Goal: Task Accomplishment & Management: Complete application form

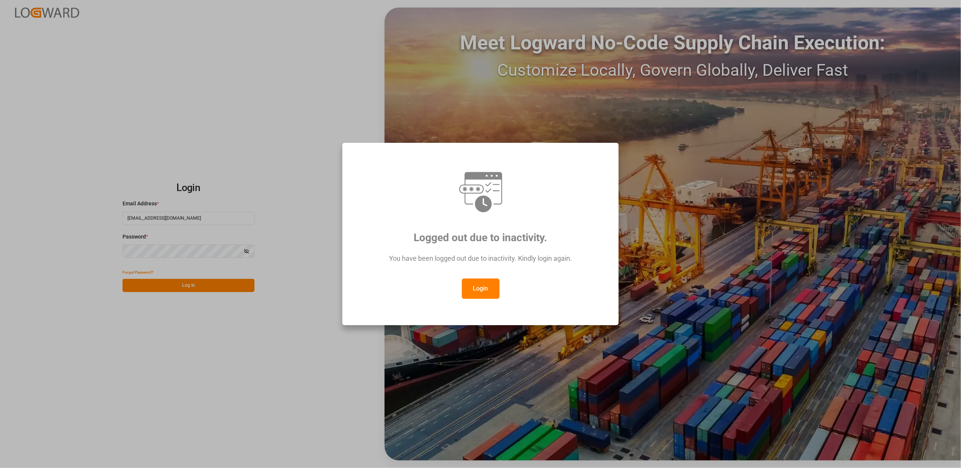
click at [169, 281] on div "Logged out due to inactivity. You have been logged out due to inactivity. Kindl…" at bounding box center [480, 234] width 961 height 468
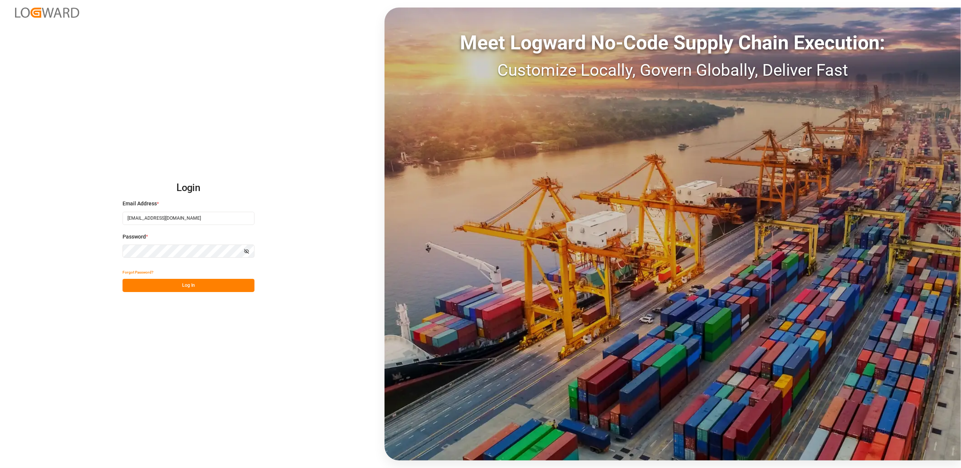
click at [203, 288] on button "Log In" at bounding box center [189, 285] width 132 height 13
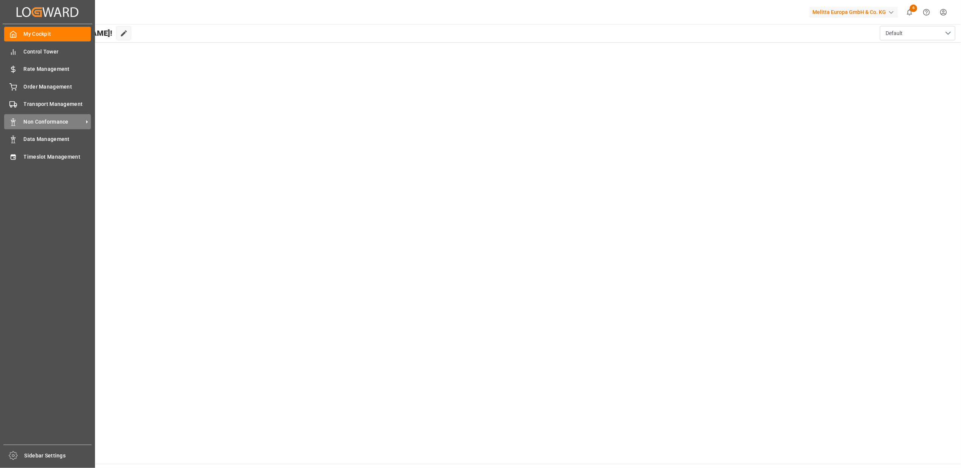
click at [48, 120] on span "Non Conformance" at bounding box center [54, 122] width 60 height 8
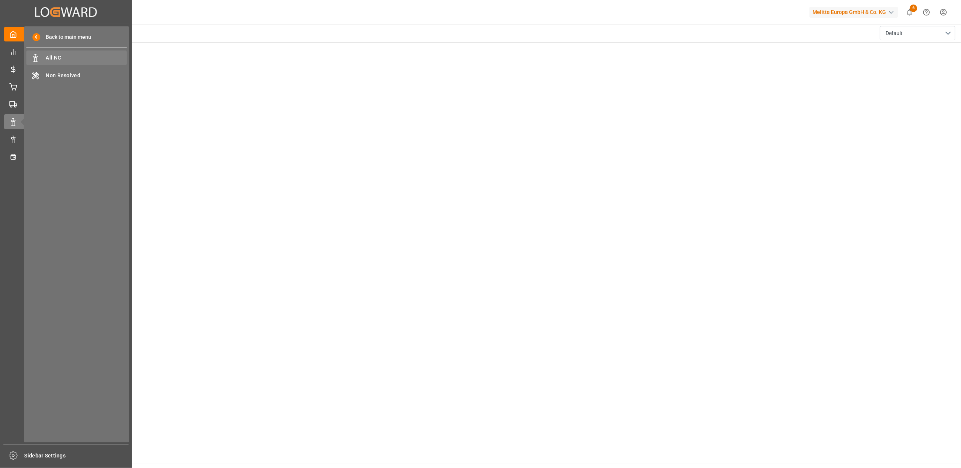
click at [53, 57] on span "All NC" at bounding box center [86, 58] width 81 height 8
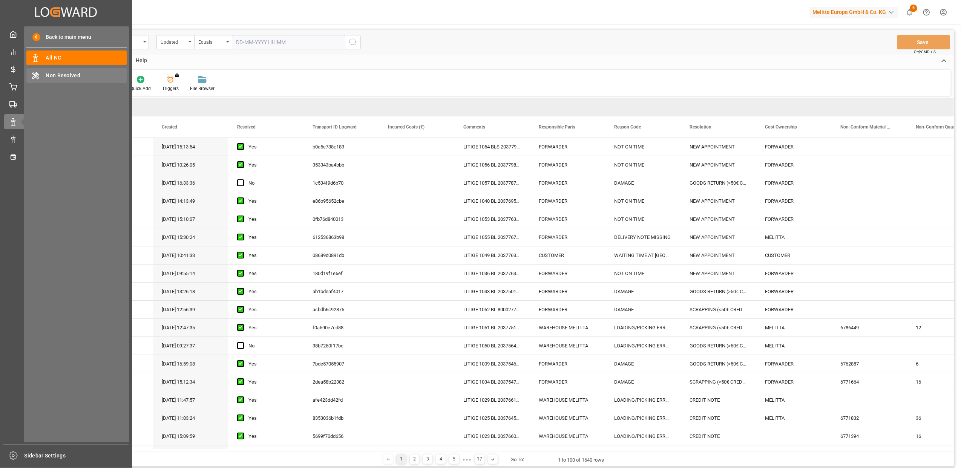
click at [51, 77] on span "Non Resolved" at bounding box center [86, 76] width 81 height 8
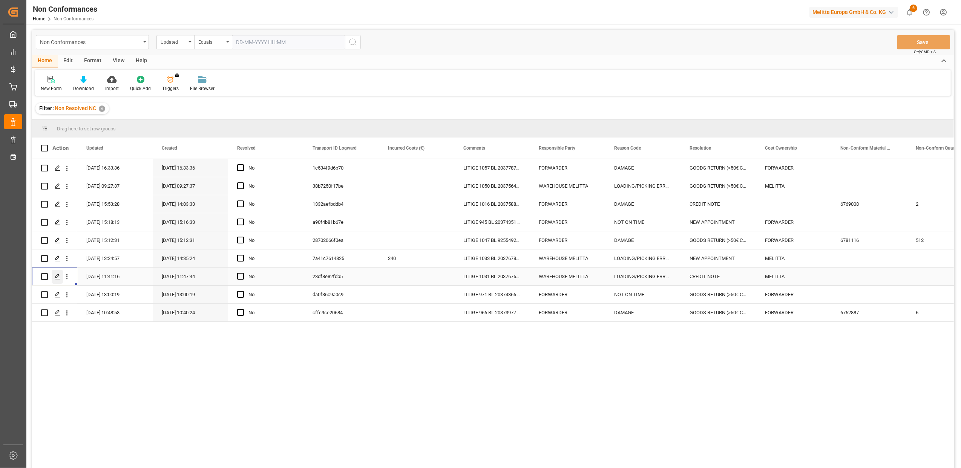
click at [53, 276] on div "Press SPACE to select this row." at bounding box center [57, 277] width 11 height 14
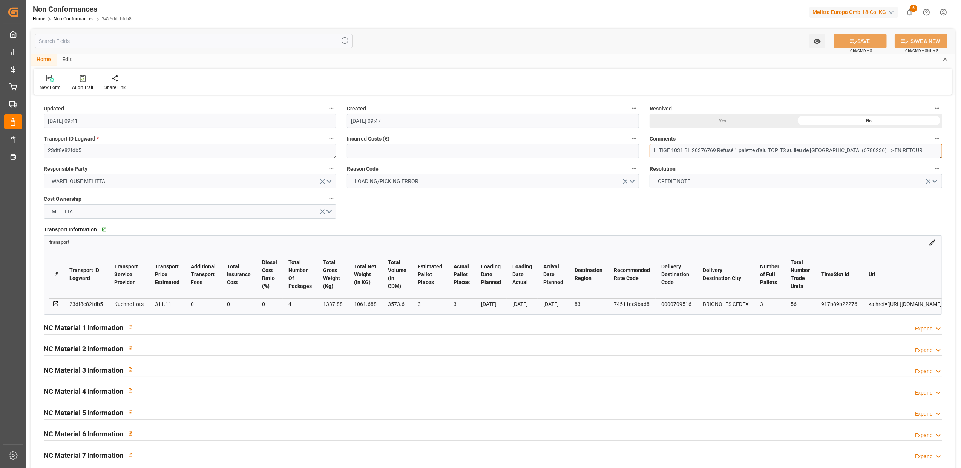
drag, startPoint x: 896, startPoint y: 153, endPoint x: 857, endPoint y: 152, distance: 39.2
click at [857, 152] on textarea "LITIGE 1031 BL 20376769 Refusé 1 palette d'alu TOPITS au lieu de Albal (6780236…" at bounding box center [796, 151] width 293 height 14
type textarea "LITIGE 1031 BL 20376769 Refusé 1 palette d'alu TOPITS au lieu de Albal (6780236…"
click at [857, 39] on button "SAVE" at bounding box center [860, 41] width 53 height 14
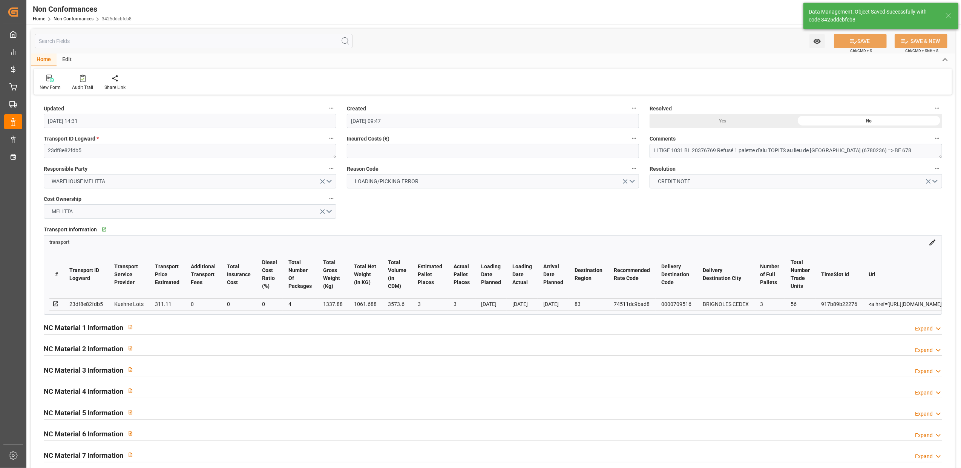
type input "18-09-2025 14:31"
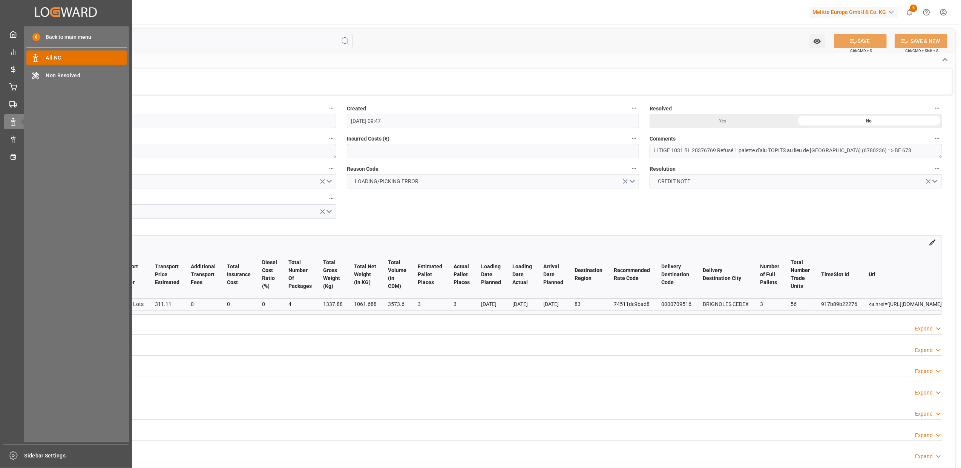
click at [92, 56] on span "All NC" at bounding box center [86, 58] width 81 height 8
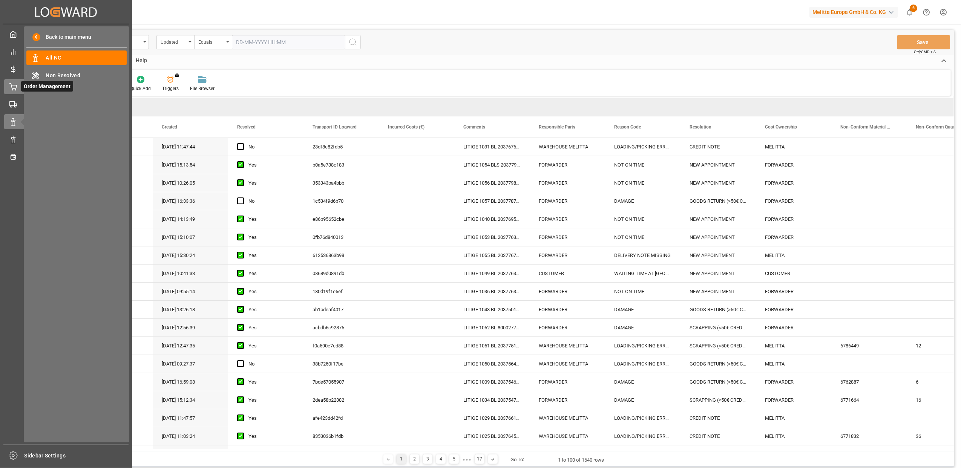
click at [14, 84] on icon at bounding box center [13, 87] width 8 height 8
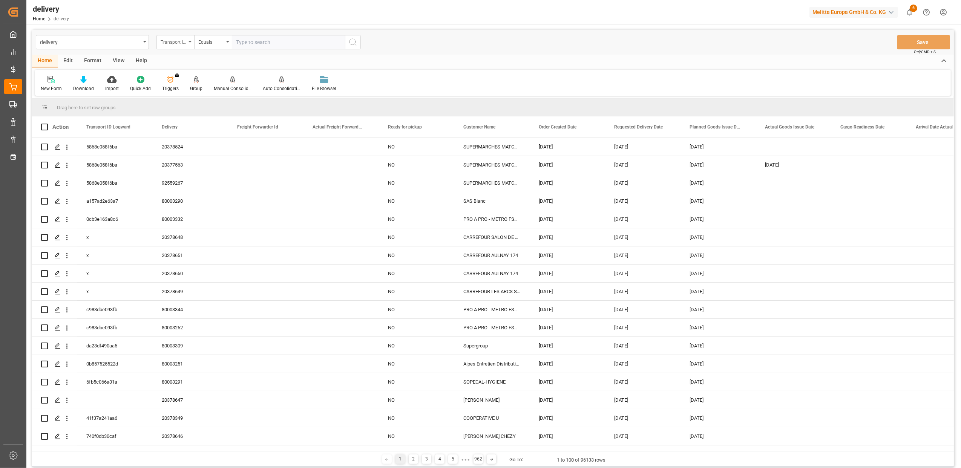
click at [189, 43] on div "Transport ID Logward" at bounding box center [175, 42] width 38 height 14
click at [190, 98] on div "Delivery" at bounding box center [213, 93] width 112 height 16
click at [317, 42] on input "text" at bounding box center [288, 42] width 113 height 14
type input "80001735"
click at [357, 43] on icon "search button" at bounding box center [352, 42] width 9 height 9
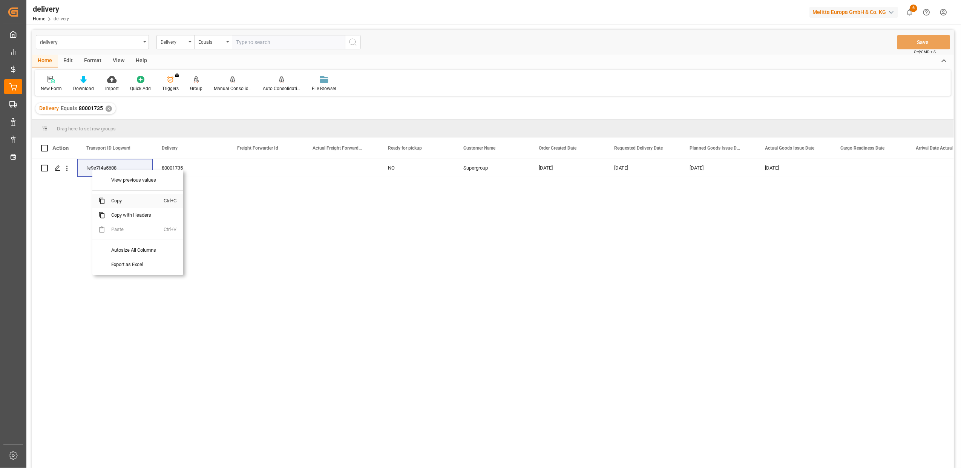
click at [121, 202] on span "Copy" at bounding box center [134, 201] width 59 height 14
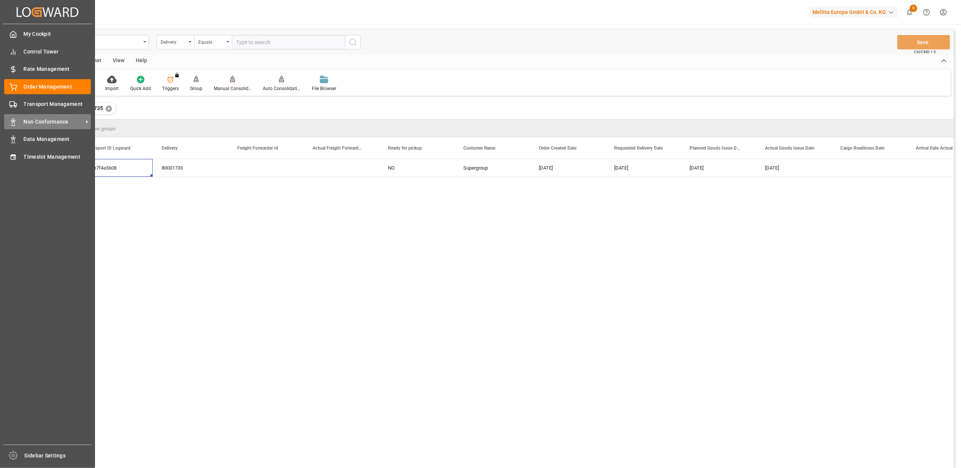
click at [46, 115] on div "Non Conformance Non Conformance" at bounding box center [47, 121] width 87 height 15
click at [72, 126] on div "Non Conformance Non Conformance" at bounding box center [47, 121] width 87 height 15
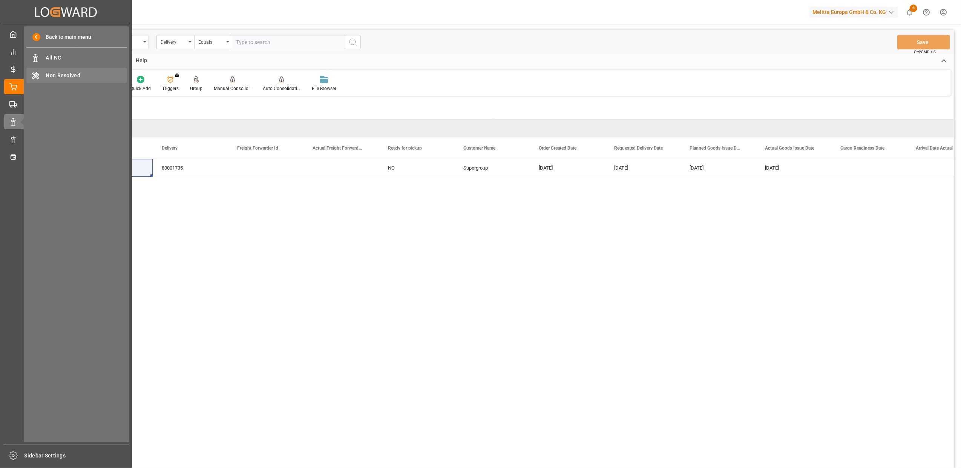
click at [76, 78] on span "Non Resolved" at bounding box center [86, 76] width 81 height 8
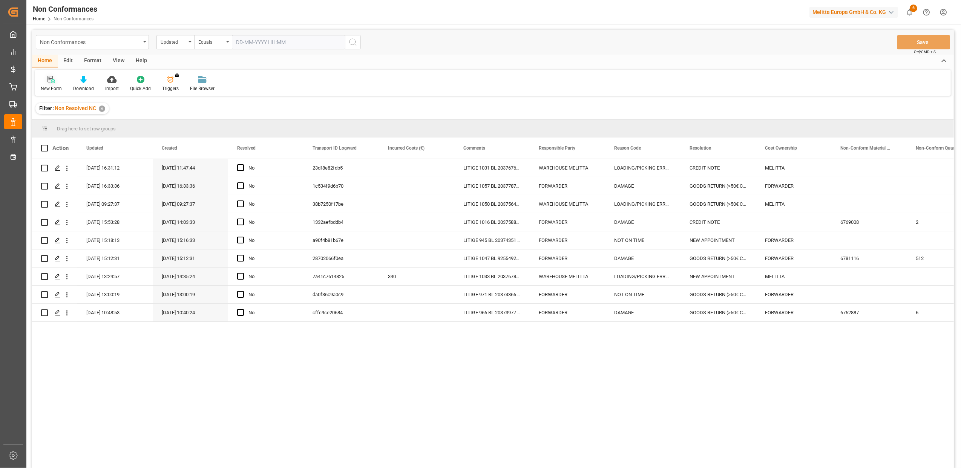
click at [52, 81] on icon at bounding box center [53, 81] width 4 height 4
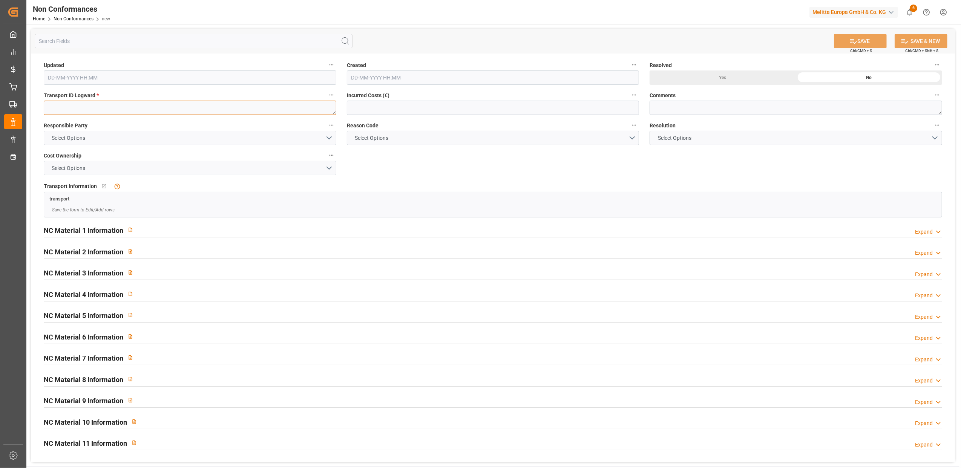
click at [249, 109] on textarea at bounding box center [190, 108] width 293 height 14
paste textarea "fe9e7f4a5608"
type textarea "fe9e7f4a5608"
click at [330, 136] on button "Select Options" at bounding box center [190, 138] width 293 height 14
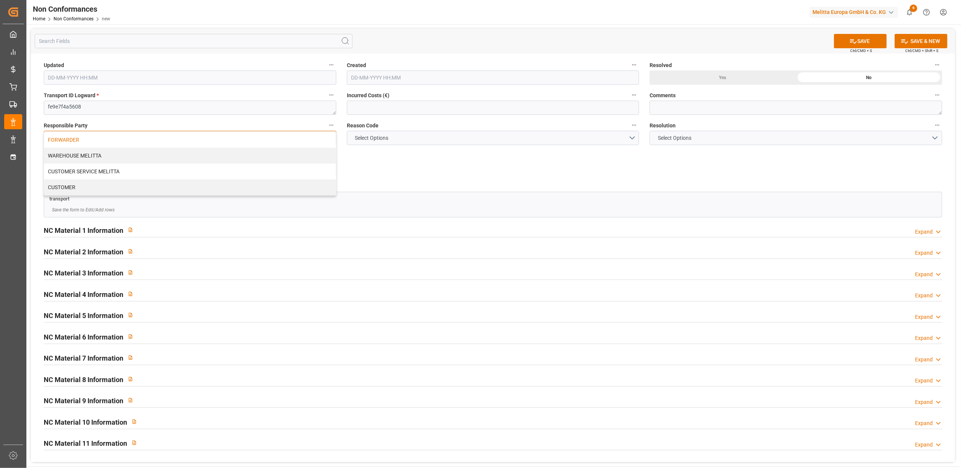
click at [311, 144] on div "FORWARDER" at bounding box center [190, 140] width 292 height 16
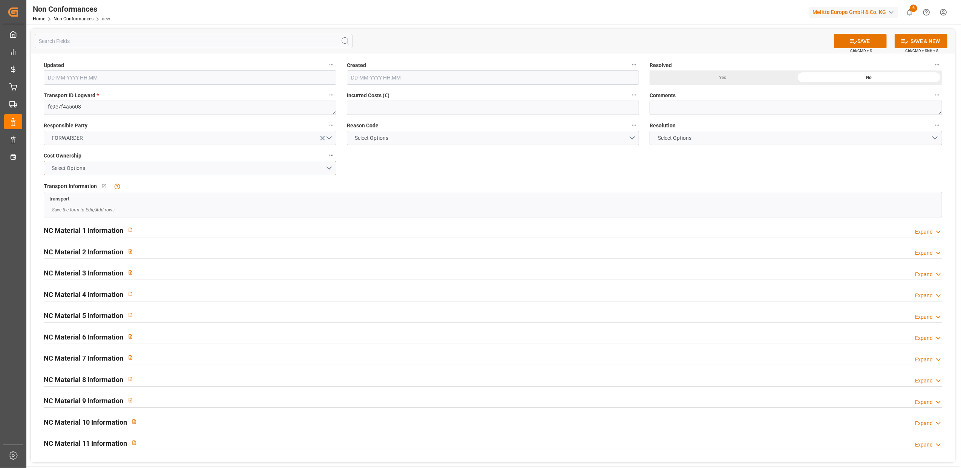
click at [328, 171] on button "Select Options" at bounding box center [190, 168] width 293 height 14
click at [185, 172] on div "FORWARDER" at bounding box center [190, 170] width 292 height 16
click at [633, 137] on button "Select Options" at bounding box center [493, 138] width 293 height 14
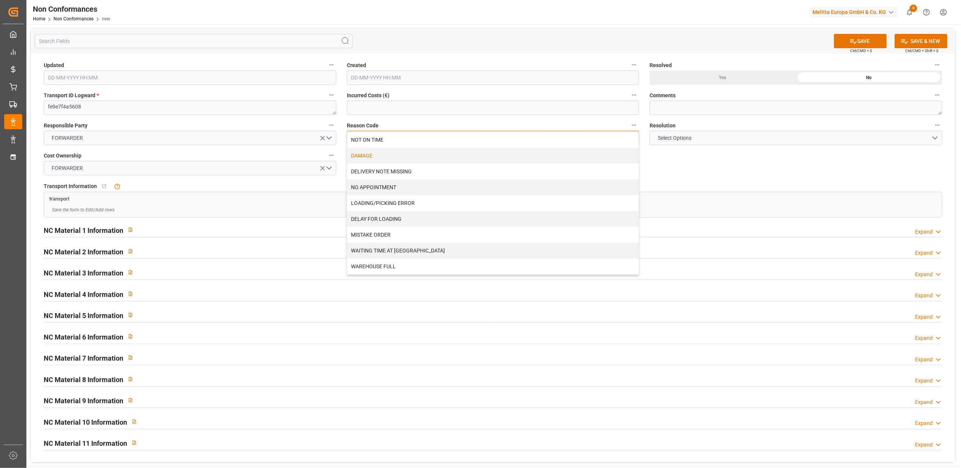
click at [470, 155] on div "DAMAGE" at bounding box center [493, 156] width 292 height 16
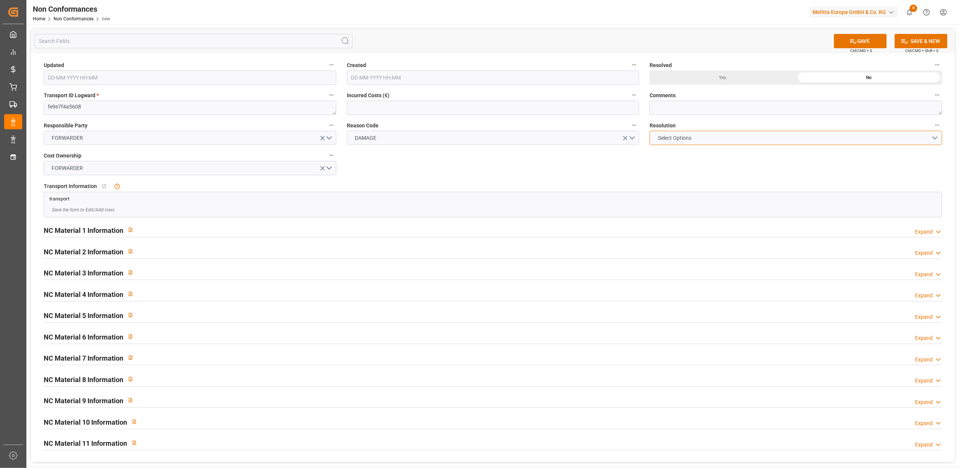
click at [934, 136] on button "Select Options" at bounding box center [796, 138] width 293 height 14
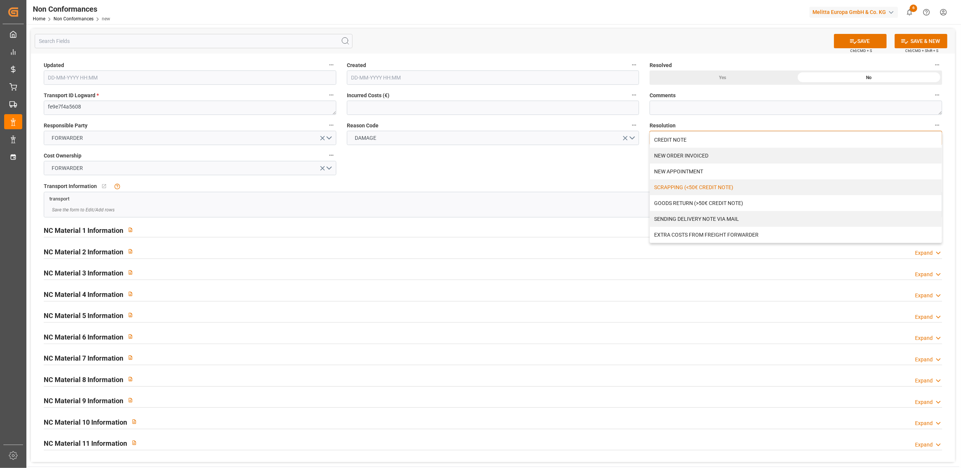
click at [749, 189] on div "SCRAPPING (<50€ CREDIT NOTE)" at bounding box center [796, 187] width 292 height 16
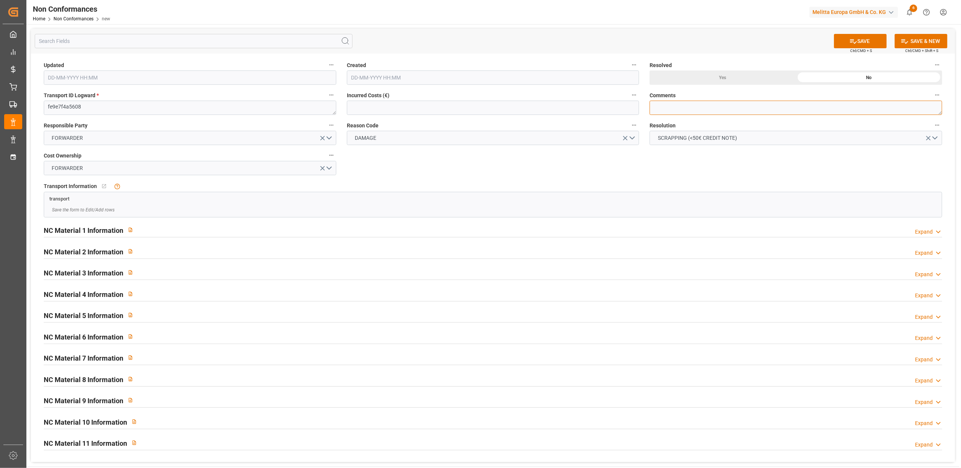
click at [705, 110] on textarea at bounding box center [796, 108] width 293 height 14
click at [738, 106] on textarea "LITIGE 1058 BL 80001735 Un colis food abîmé / Pas de retour" at bounding box center [796, 108] width 293 height 14
type textarea "LITIGE 1058 BL 80001735 Un colis Food abîmé / Pas de retour"
click at [712, 80] on div "Yes" at bounding box center [723, 77] width 146 height 14
click at [876, 38] on button "SAVE" at bounding box center [860, 41] width 53 height 14
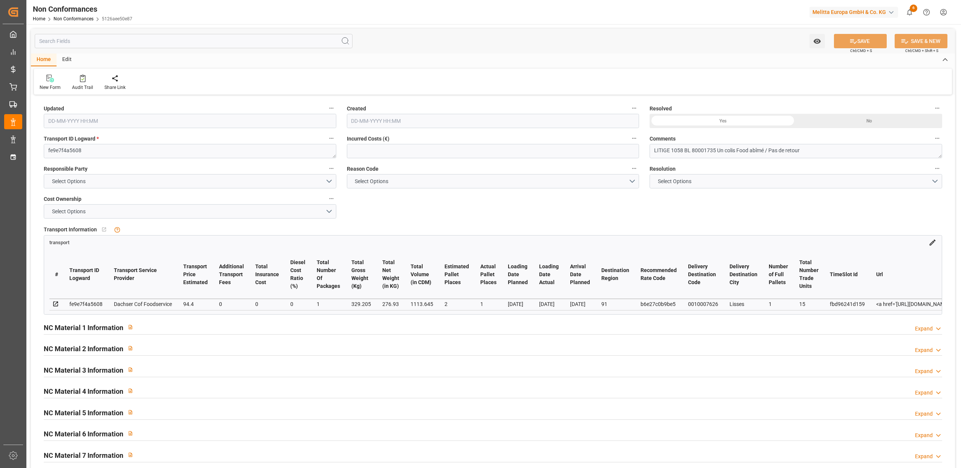
type input "[DATE] 14:37"
